Goal: Find contact information: Find contact information

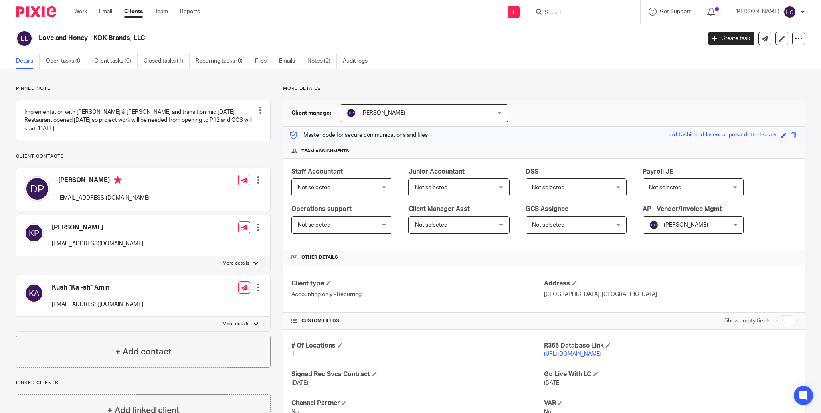
scroll to position [3, 0]
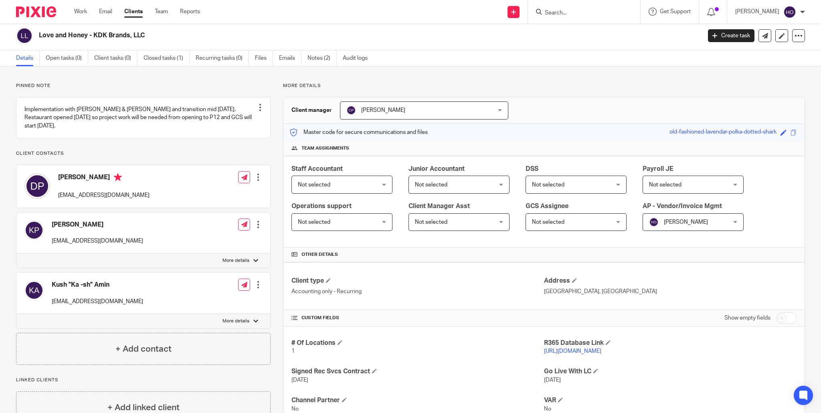
click at [94, 199] on p "dev@kdkbrands.com" at bounding box center [103, 195] width 91 height 8
drag, startPoint x: 56, startPoint y: 203, endPoint x: 112, endPoint y: 206, distance: 55.4
click at [112, 206] on div "Dev Patel dev@kdkbrands.com Edit contact Create client from contact Export data…" at bounding box center [143, 186] width 254 height 42
click at [99, 199] on p "dev@kdkbrands.com" at bounding box center [103, 195] width 91 height 8
click at [112, 204] on div "Dev Patel dev@kdkbrands.com Edit contact Create client from contact Export data…" at bounding box center [143, 186] width 254 height 42
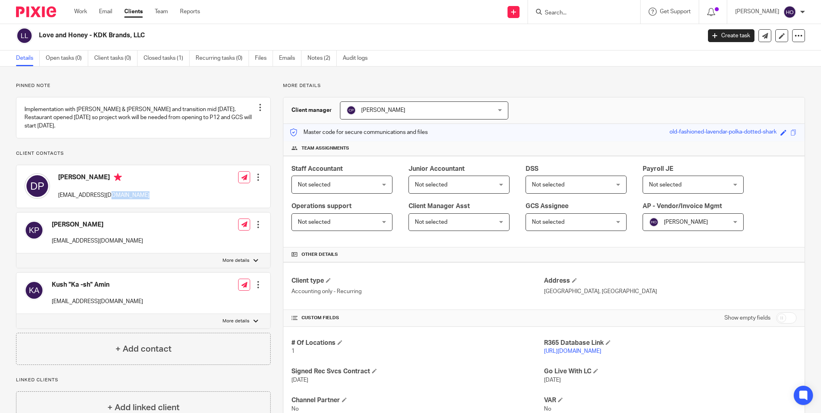
click at [112, 204] on div "Dev Patel dev@kdkbrands.com Edit contact Create client from contact Export data…" at bounding box center [143, 186] width 254 height 42
copy div "dev@kdkbrands.com"
drag, startPoint x: 50, startPoint y: 249, endPoint x: 97, endPoint y: 253, distance: 47.0
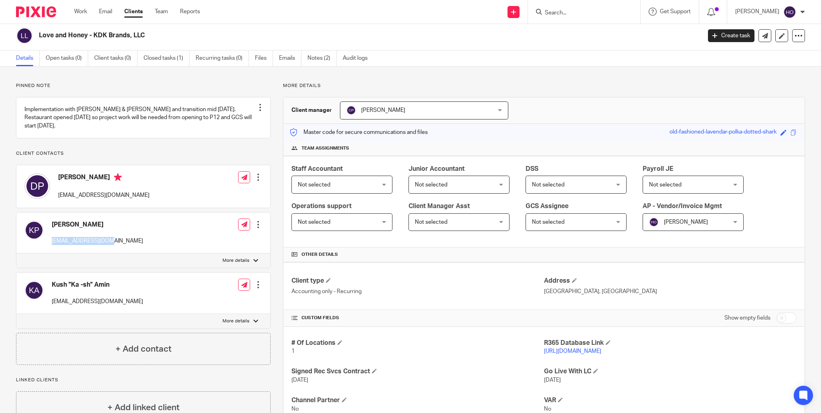
click at [114, 253] on div "Kanay Patel kanay@kdkbrands.com Edit contact Create client from contact Export …" at bounding box center [143, 232] width 254 height 41
copy p "kanay@kdkbrands.com"
drag, startPoint x: 48, startPoint y: 309, endPoint x: 95, endPoint y: 310, distance: 46.5
click at [122, 310] on div "Kush "Ka -sh" Amin kush@kdkbrands.com Edit contact Create client from contact E…" at bounding box center [143, 292] width 254 height 41
copy p "kush@kdkbrands.com"
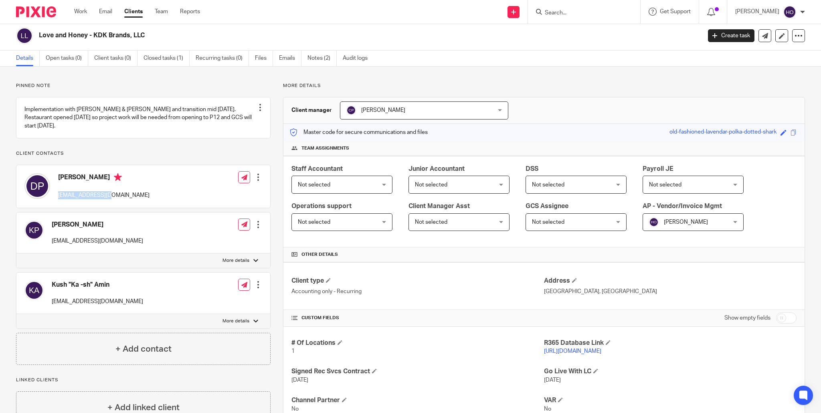
drag, startPoint x: 54, startPoint y: 204, endPoint x: 129, endPoint y: 205, distance: 74.1
click at [131, 205] on div "Dev Patel dev@kdkbrands.com Edit contact Create client from contact Export data…" at bounding box center [143, 186] width 254 height 42
copy p "dev@kdkbrands.com"
drag, startPoint x: 49, startPoint y: 248, endPoint x: 116, endPoint y: 250, distance: 66.9
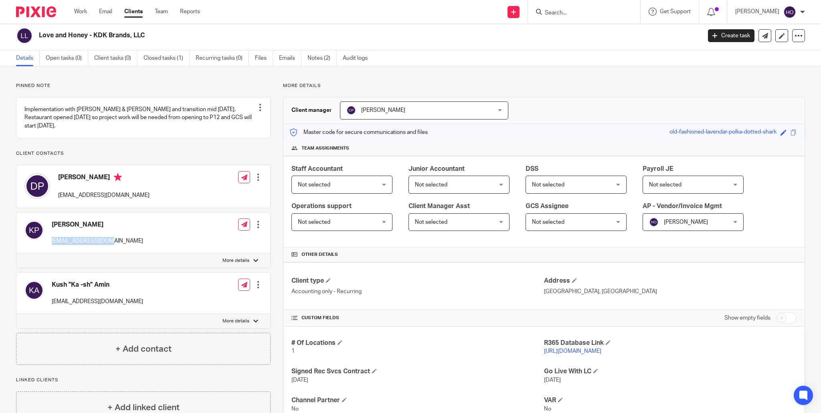
click at [120, 250] on div "Kanay Patel kanay@kdkbrands.com Edit contact Create client from contact Export …" at bounding box center [143, 232] width 254 height 41
copy p "kanay@kdkbrands.com"
drag, startPoint x: 48, startPoint y: 309, endPoint x: 110, endPoint y: 310, distance: 61.3
click at [110, 310] on div "Kush "Ka -sh" Amin kush@kdkbrands.com Edit contact Create client from contact E…" at bounding box center [143, 292] width 254 height 41
copy p "kush@kdkbrands.com"
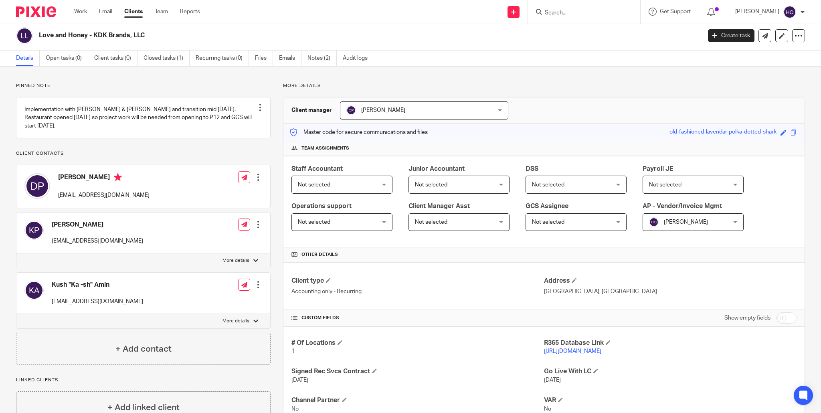
click at [559, 14] on input "Search" at bounding box center [580, 13] width 72 height 7
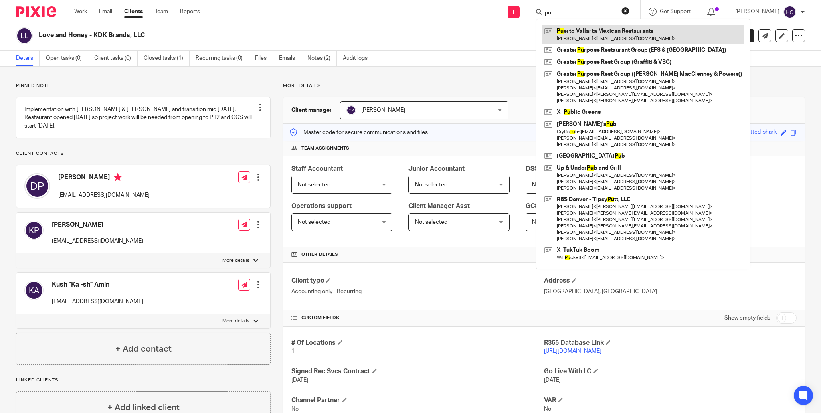
type input "pu"
click at [625, 28] on link at bounding box center [643, 34] width 202 height 18
click at [620, 35] on link at bounding box center [643, 34] width 202 height 18
click at [627, 35] on link at bounding box center [643, 34] width 202 height 18
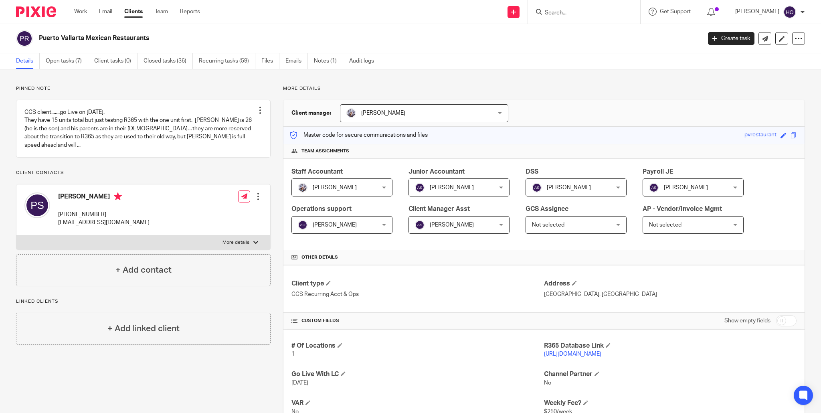
click at [596, 354] on link "[URL][DOMAIN_NAME]" at bounding box center [572, 354] width 57 height 6
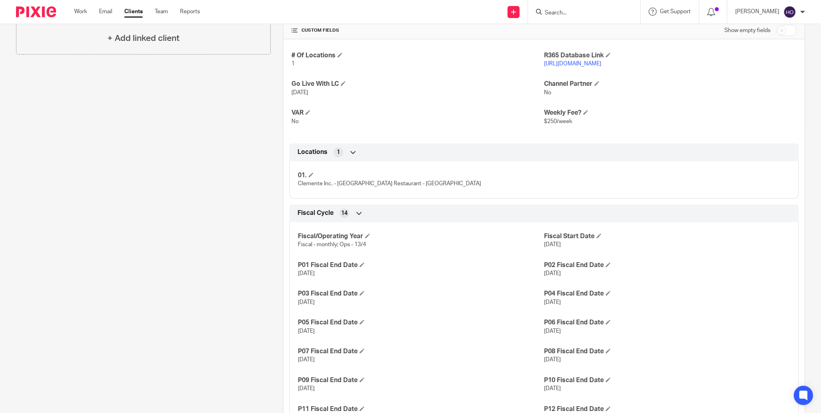
scroll to position [291, 0]
